Goal: Task Accomplishment & Management: Complete application form

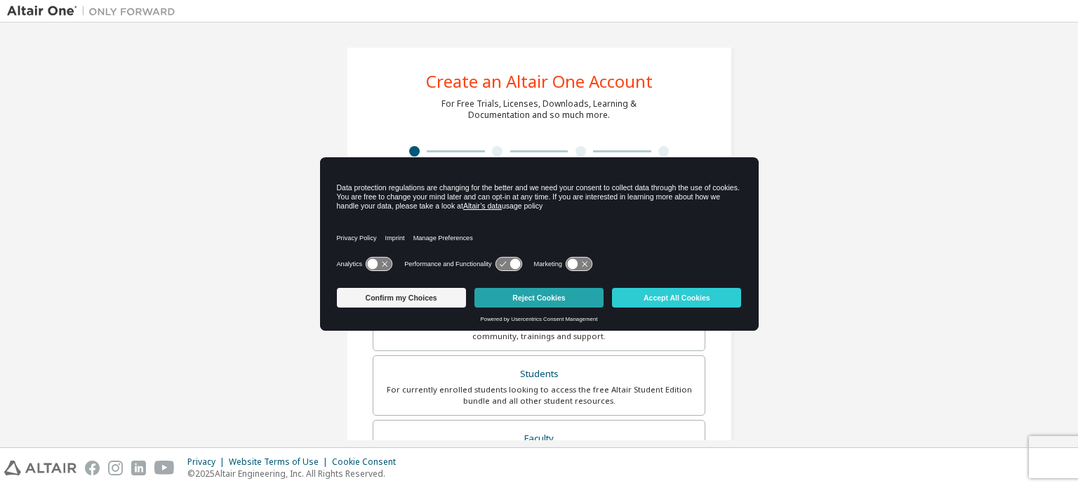
click at [548, 302] on button "Reject Cookies" at bounding box center [538, 298] width 129 height 20
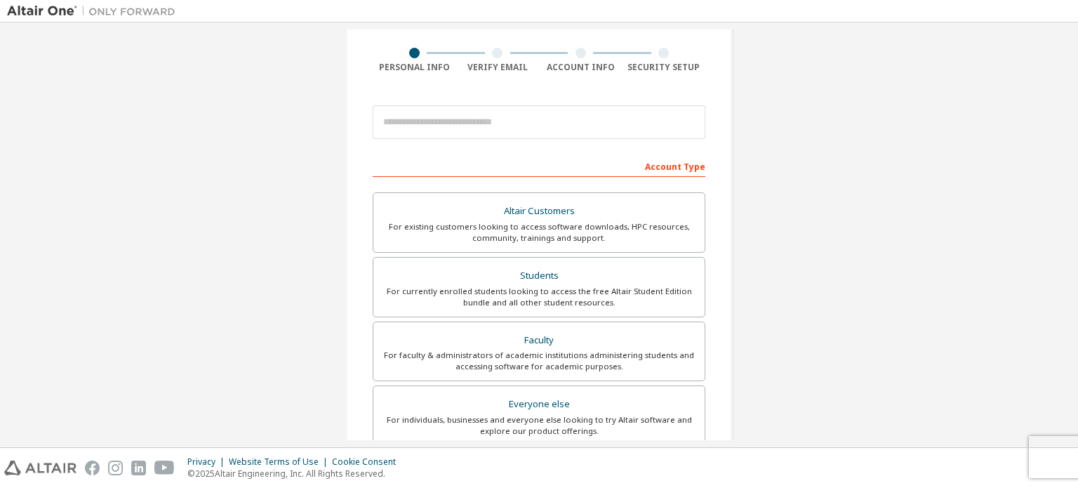
scroll to position [100, 0]
click at [548, 302] on div "For currently enrolled students looking to access the free Altair Student Editi…" at bounding box center [539, 295] width 314 height 22
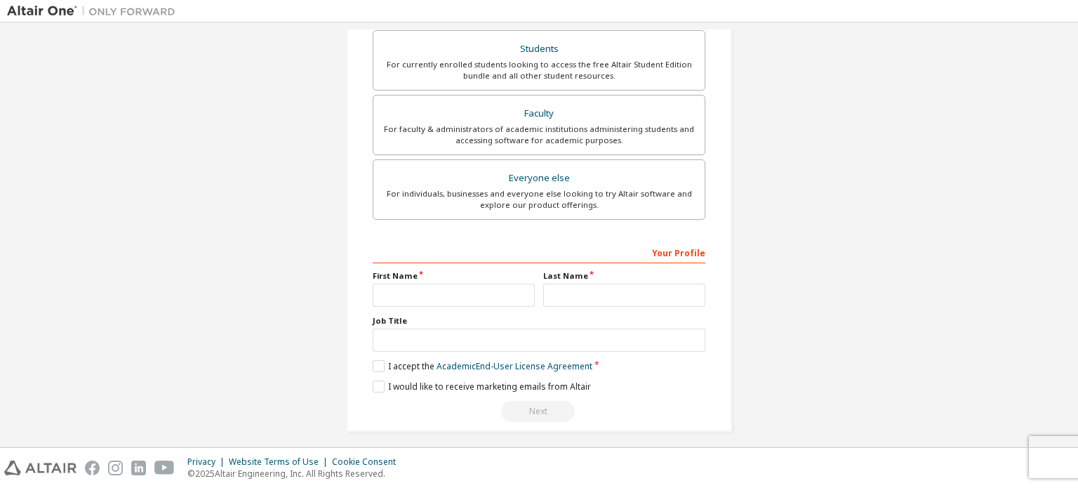
scroll to position [364, 0]
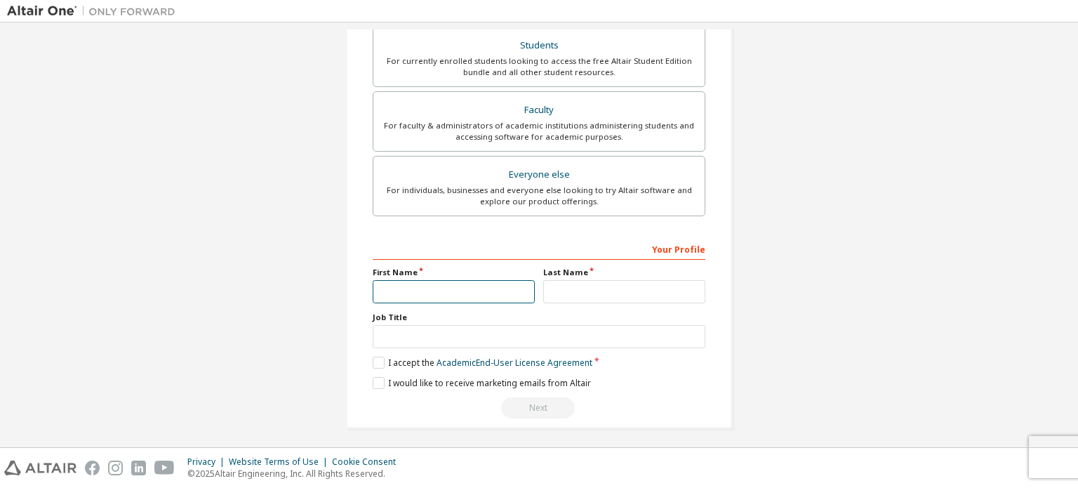
click at [472, 293] on input "text" at bounding box center [454, 291] width 162 height 23
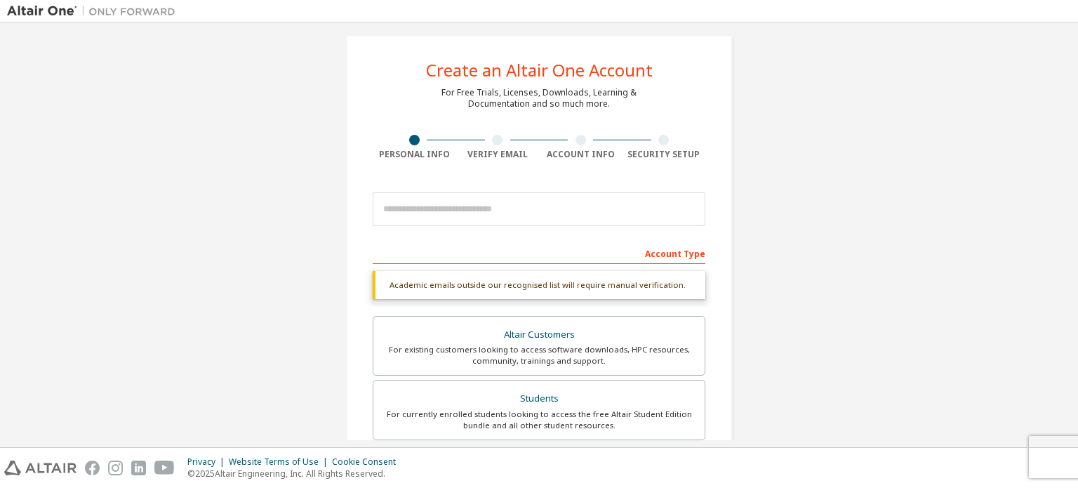
scroll to position [0, 0]
